Goal: Task Accomplishment & Management: Use online tool/utility

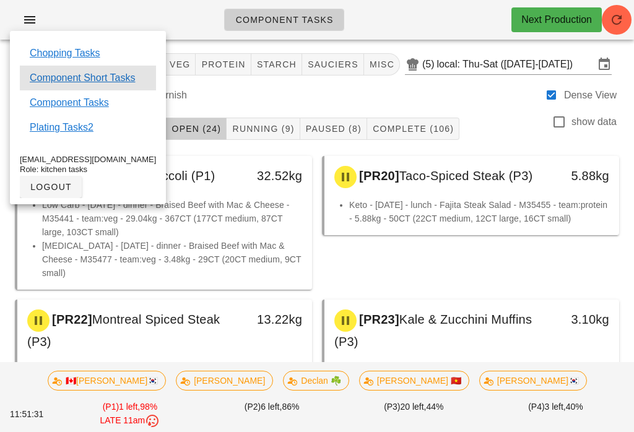
click at [125, 72] on link "Component Short Tasks" at bounding box center [82, 78] width 105 height 15
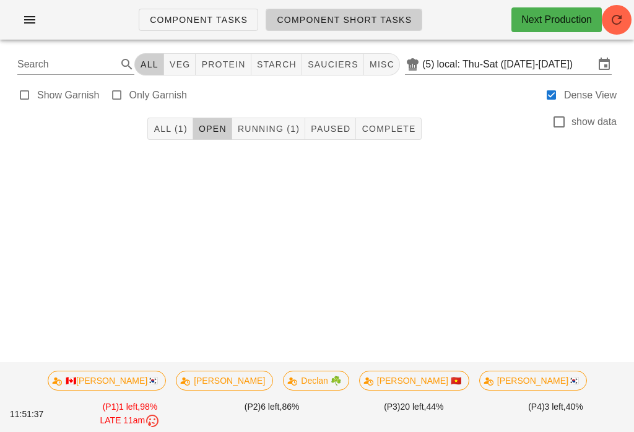
click at [187, 137] on button "All (1)" at bounding box center [169, 129] width 45 height 22
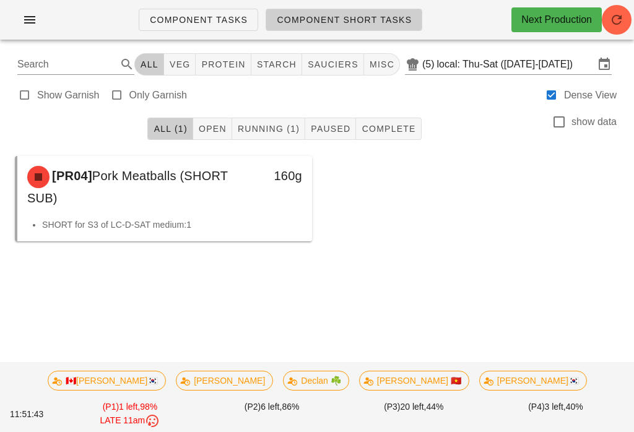
click at [616, 30] on button "button" at bounding box center [617, 20] width 30 height 30
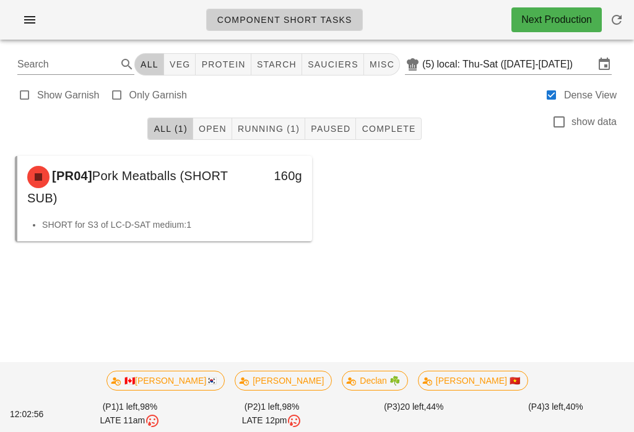
click at [174, 56] on button "veg" at bounding box center [180, 64] width 32 height 22
type input "team:veg"
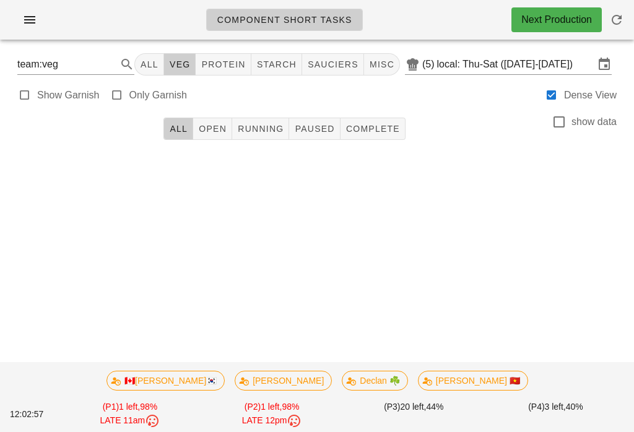
click at [253, 120] on button "Running" at bounding box center [260, 129] width 57 height 22
click at [160, 123] on div "All Open Running Paused Complete show data" at bounding box center [316, 129] width 619 height 40
click at [182, 122] on button "All" at bounding box center [179, 129] width 30 height 22
click at [147, 57] on button "All" at bounding box center [149, 64] width 30 height 22
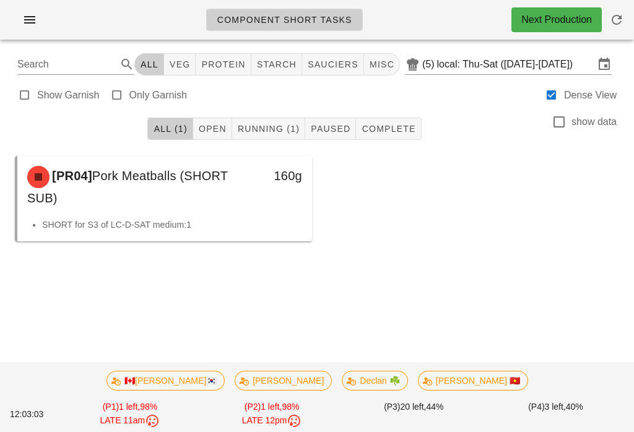
click at [30, 26] on icon "button" at bounding box center [29, 19] width 15 height 15
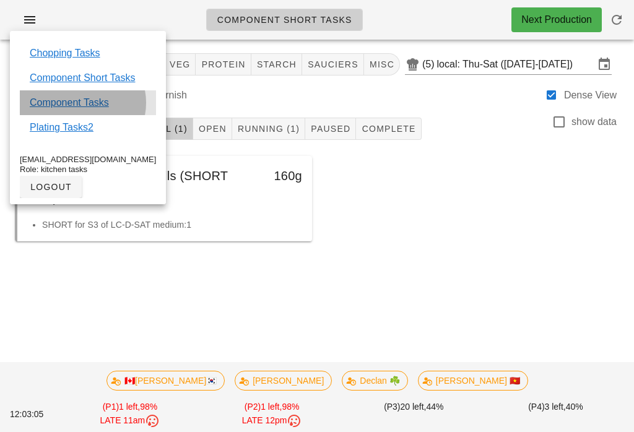
click at [64, 98] on link "Component Tasks" at bounding box center [69, 102] width 79 height 15
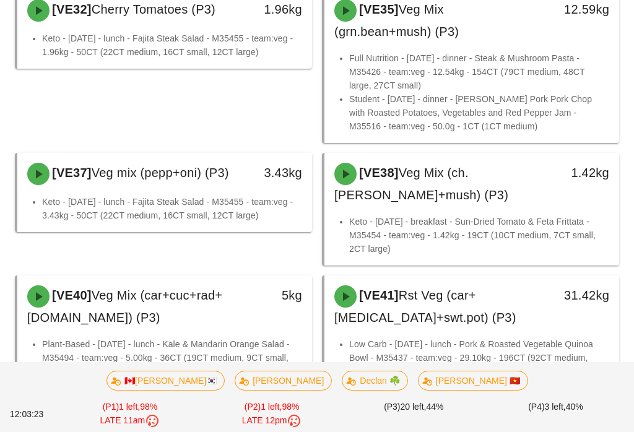
scroll to position [868, 0]
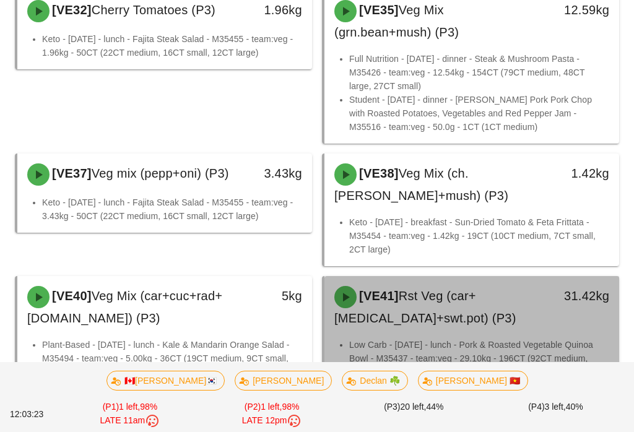
click at [538, 279] on div "[VE41] Rst Veg (car+[MEDICAL_DATA]+swt.pot) (P3)" at bounding box center [435, 307] width 217 height 57
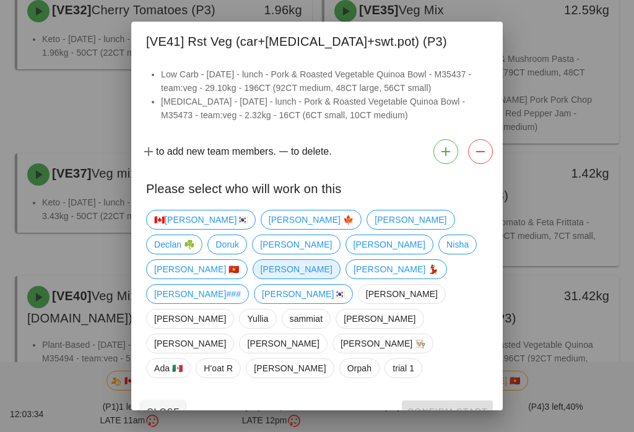
click at [312, 279] on span "[PERSON_NAME]" at bounding box center [297, 269] width 72 height 19
click at [447, 407] on span "Confirm Start" at bounding box center [447, 412] width 81 height 10
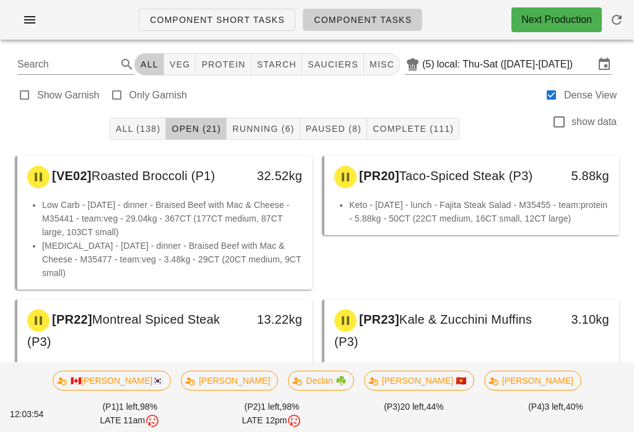
click at [261, 134] on span "Running (6)" at bounding box center [263, 129] width 63 height 10
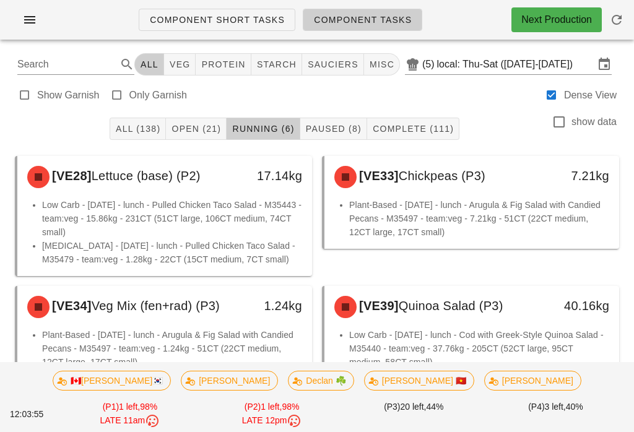
click at [191, 64] on span "veg" at bounding box center [180, 64] width 22 height 10
type input "team:veg"
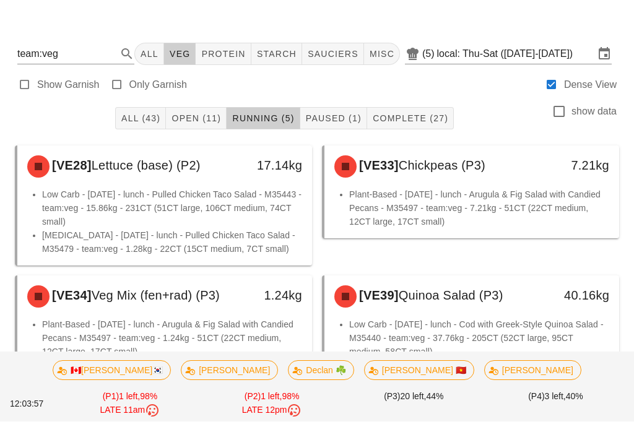
scroll to position [18, 0]
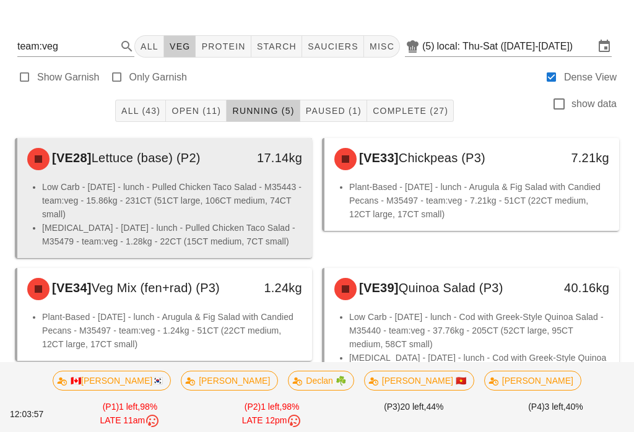
click at [252, 214] on li "Low Carb - [DATE] - lunch - Pulled Chicken Taco Salad - M35443 - team:veg - 15.…" at bounding box center [172, 200] width 260 height 41
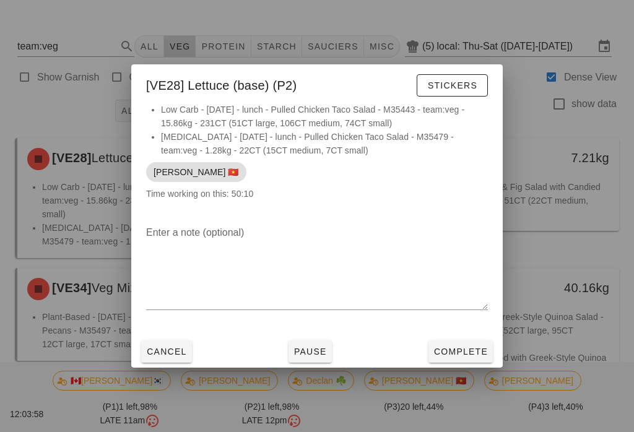
click at [453, 357] on span "Complete" at bounding box center [461, 352] width 55 height 10
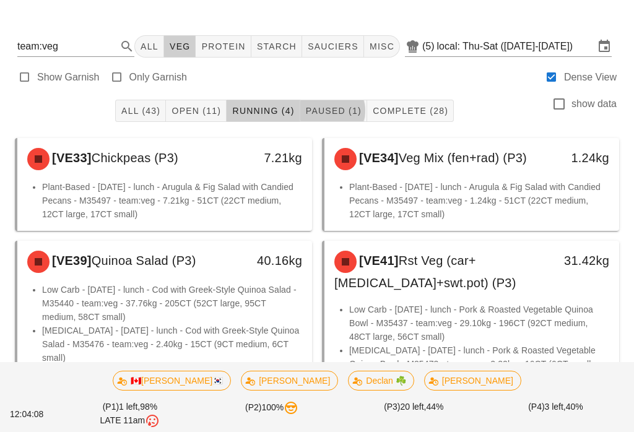
click at [330, 115] on span "Paused (1)" at bounding box center [333, 111] width 56 height 10
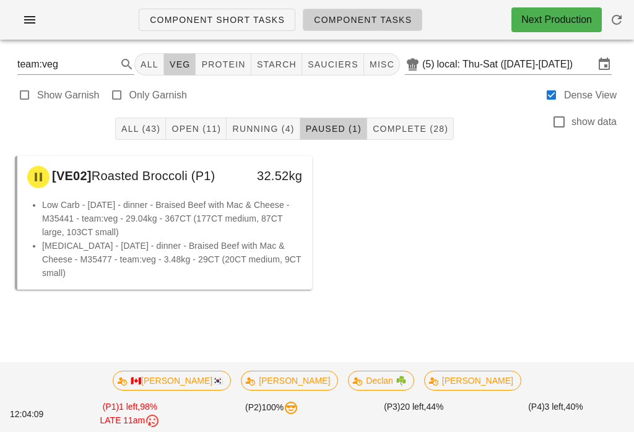
click at [418, 110] on div "All (43) Open (11) Running (4) Paused (1) Complete (28) show data" at bounding box center [316, 129] width 619 height 40
click at [427, 124] on span "Complete (28)" at bounding box center [410, 129] width 76 height 10
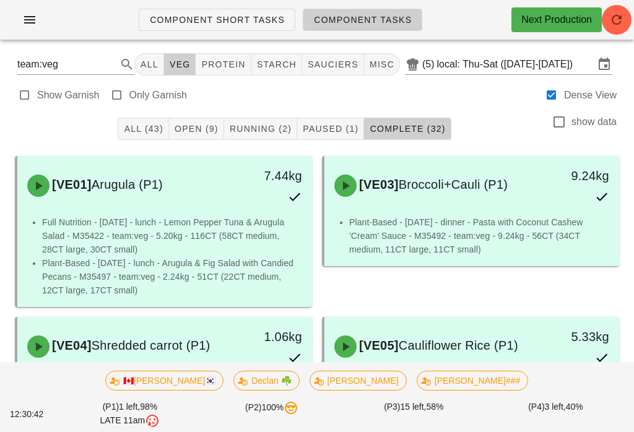
click at [31, 10] on button "button" at bounding box center [30, 20] width 40 height 22
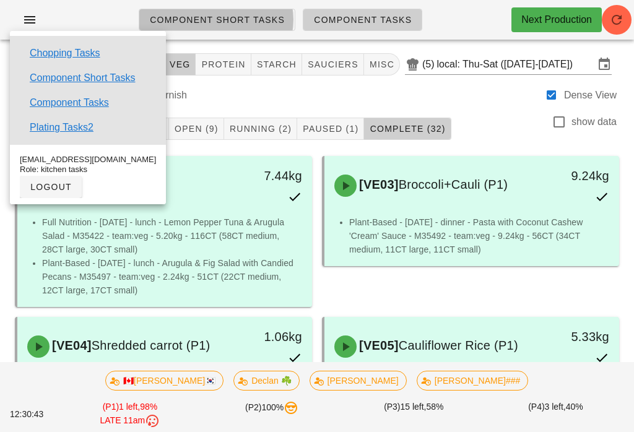
click at [210, 15] on span "Component Short Tasks" at bounding box center [217, 20] width 136 height 10
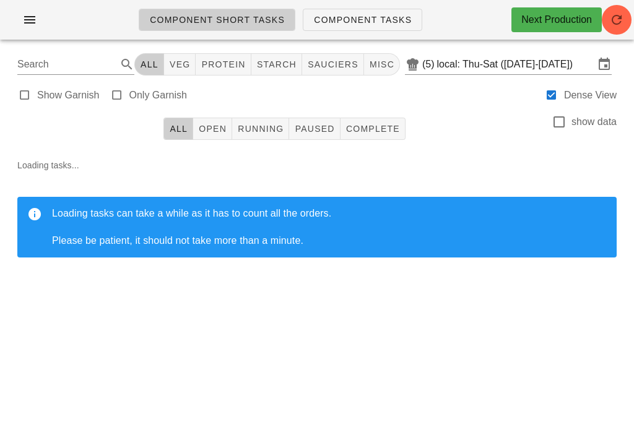
click at [631, 20] on span "button" at bounding box center [617, 19] width 30 height 15
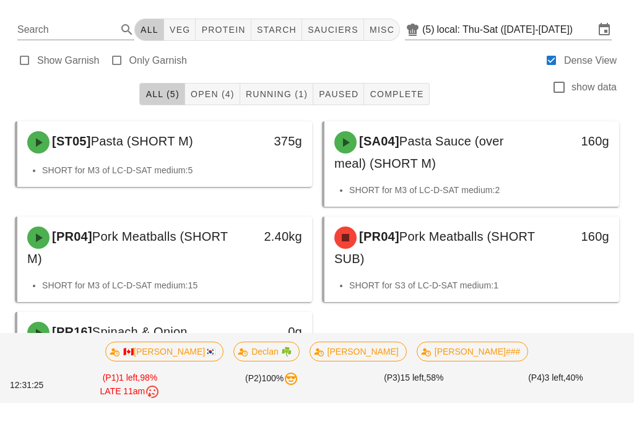
scroll to position [70, 0]
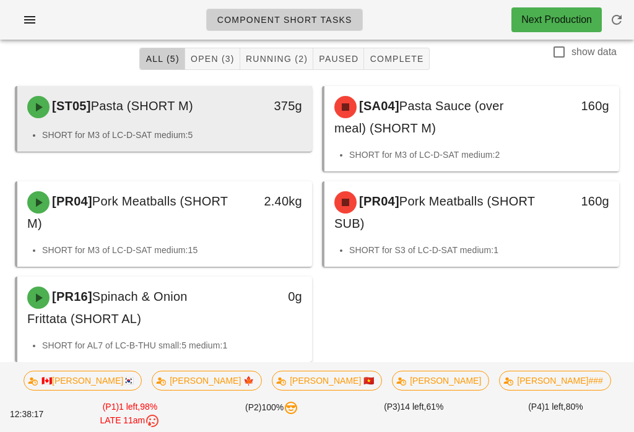
click at [232, 110] on div "[ST05] Pasta (SHORT M)" at bounding box center [128, 107] width 217 height 37
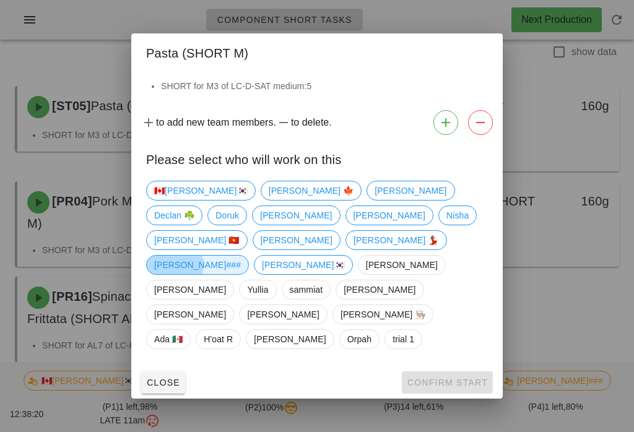
click at [241, 259] on span "Shawn###" at bounding box center [197, 265] width 87 height 19
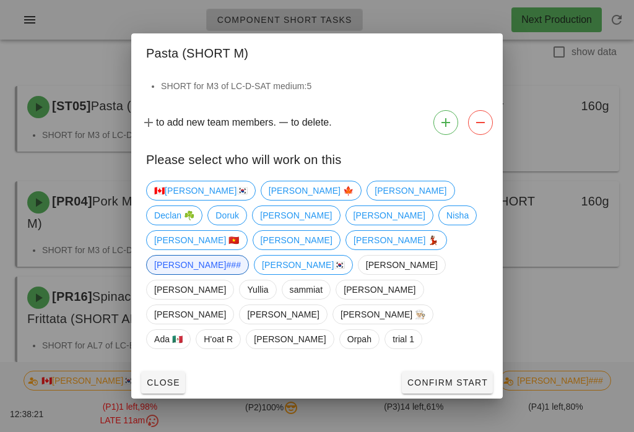
click at [463, 378] on span "Confirm Start" at bounding box center [447, 383] width 81 height 10
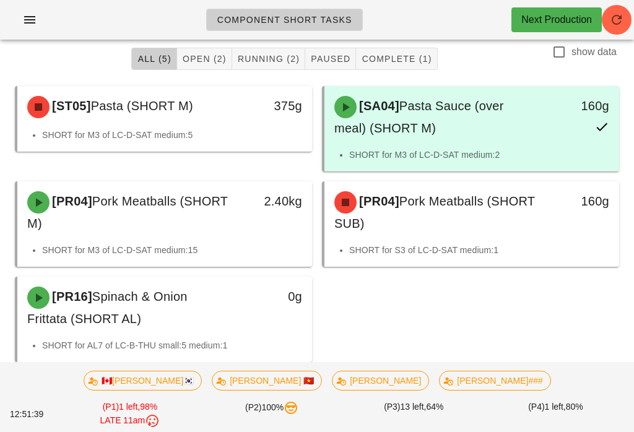
click at [632, 6] on div "Component Short Tasks Next Production" at bounding box center [317, 20] width 634 height 40
click at [614, 18] on icon "button" at bounding box center [617, 19] width 15 height 15
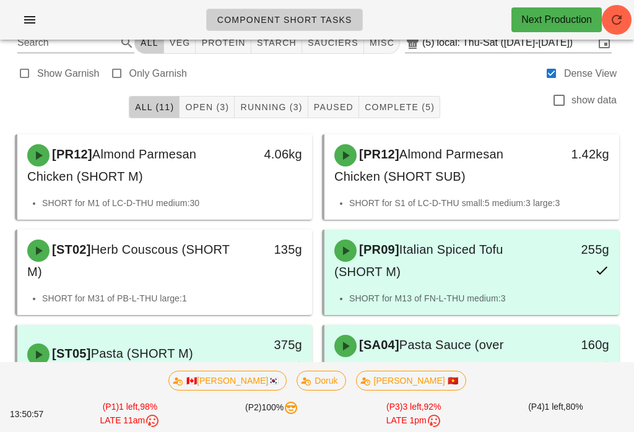
scroll to position [19, 0]
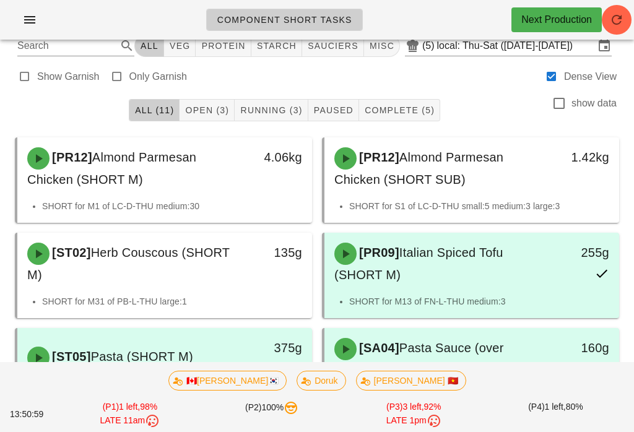
click at [198, 110] on span "Open (3)" at bounding box center [207, 110] width 45 height 10
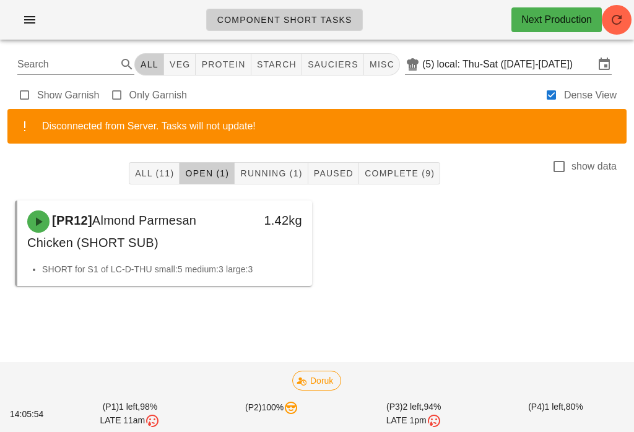
scroll to position [19, 0]
